Goal: Communication & Community: Answer question/provide support

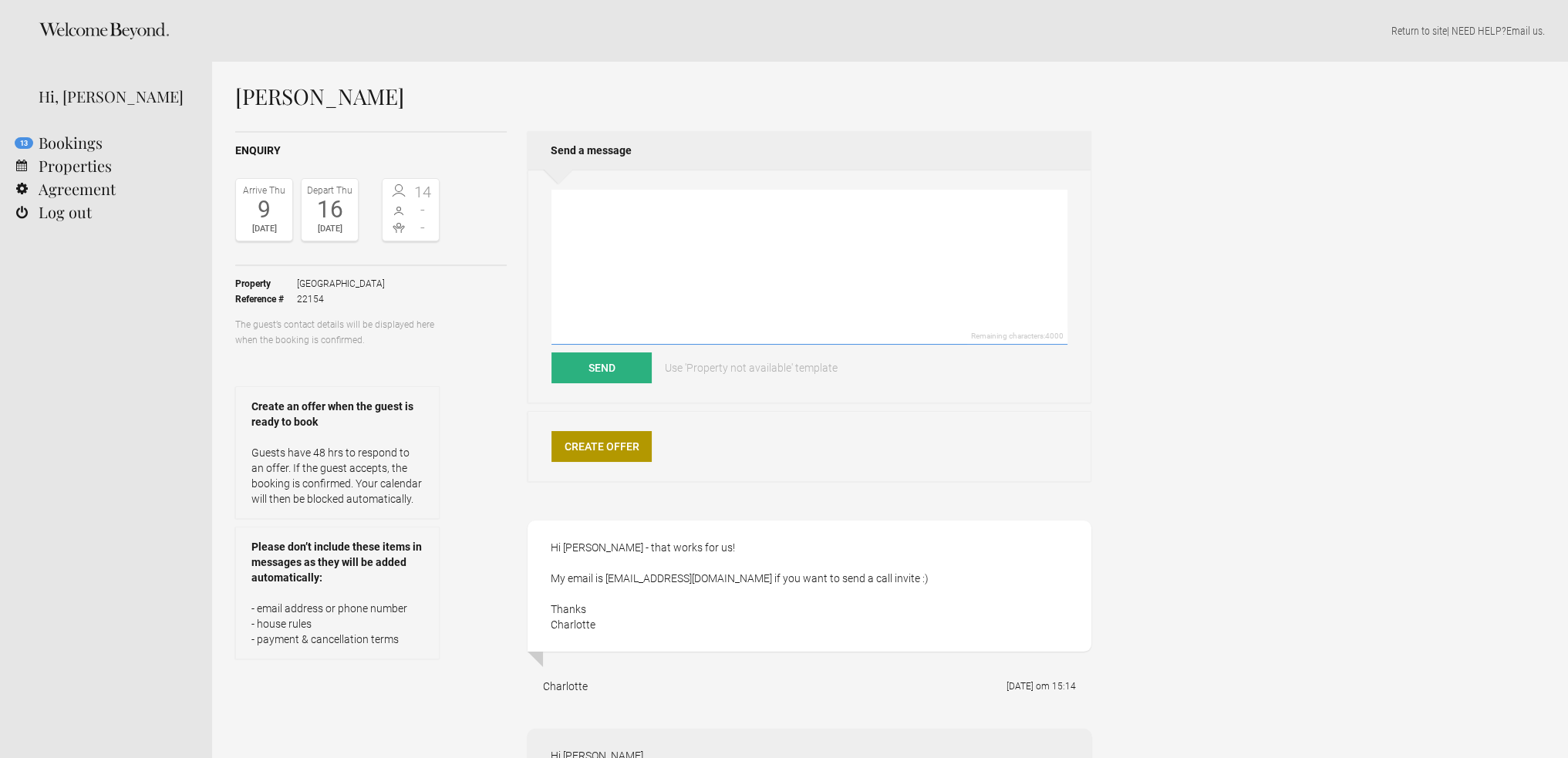
click at [640, 246] on textarea at bounding box center [809, 268] width 515 height 155
click at [611, 205] on textarea "Great! Will send you an invite" at bounding box center [809, 268] width 515 height 155
click at [715, 205] on textarea "Great! We will send you an invite" at bounding box center [809, 268] width 515 height 155
click at [608, 209] on textarea "Great! We will send you an invite" at bounding box center [809, 268] width 515 height 155
click at [702, 203] on textarea "Great! I will send you an invite" at bounding box center [809, 268] width 515 height 155
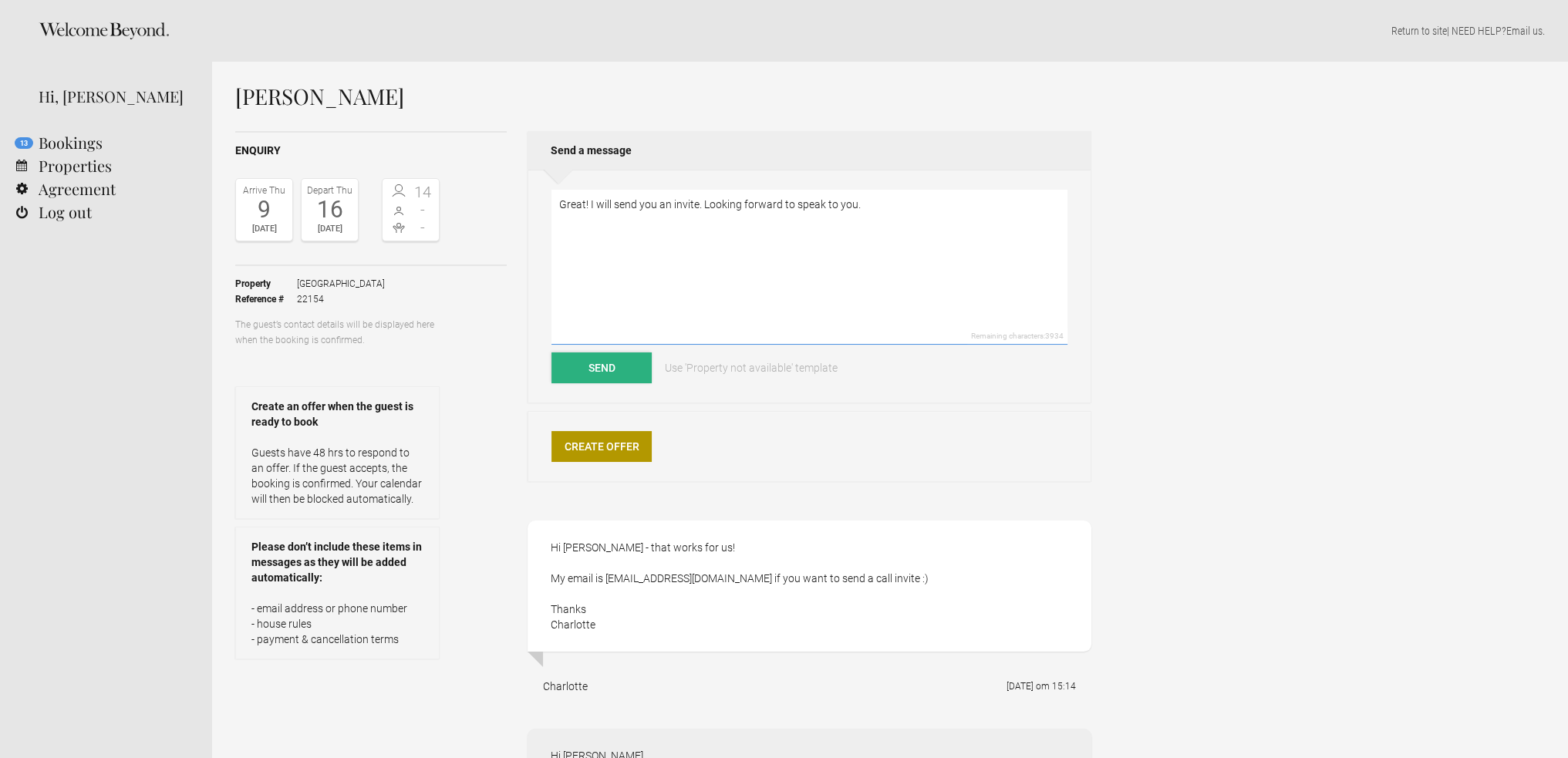
type textarea "Great! I will send you an invite. Looking forward to speak to you."
click at [616, 361] on button "Send" at bounding box center [602, 368] width 100 height 31
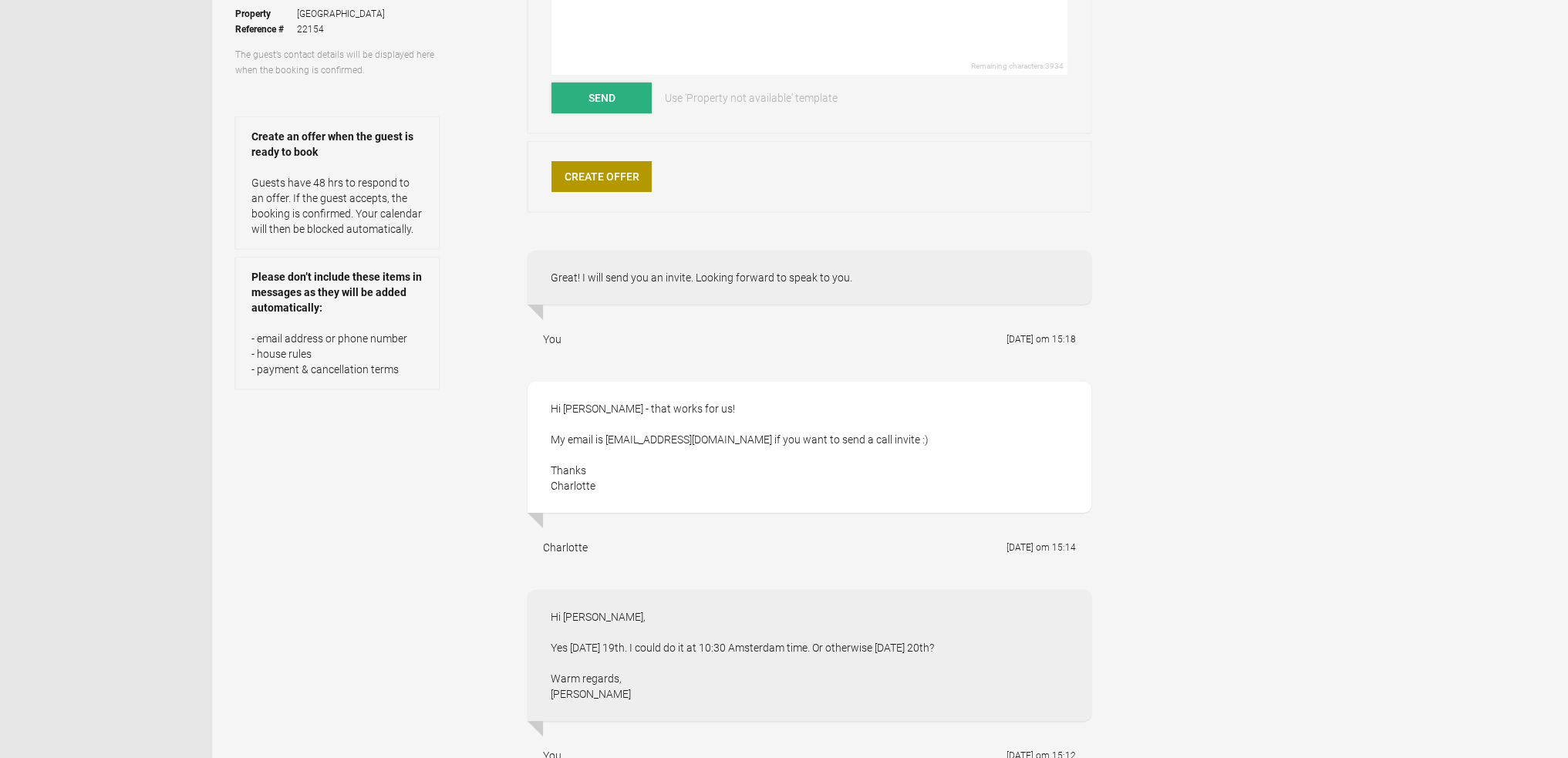
scroll to position [253, 0]
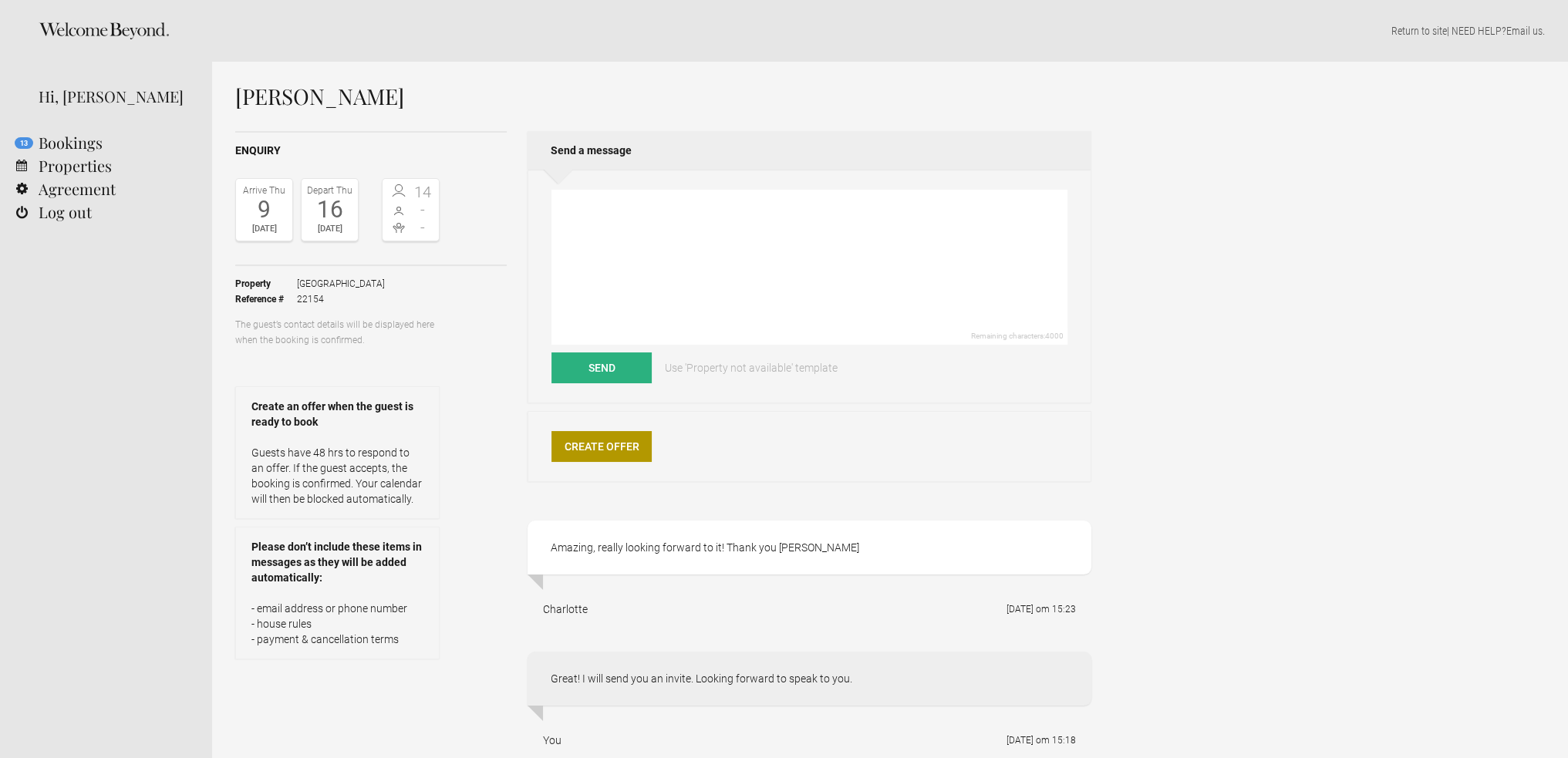
click at [168, 70] on div "Hi, [PERSON_NAME]" at bounding box center [106, 96] width 212 height 69
